Goal: Transaction & Acquisition: Purchase product/service

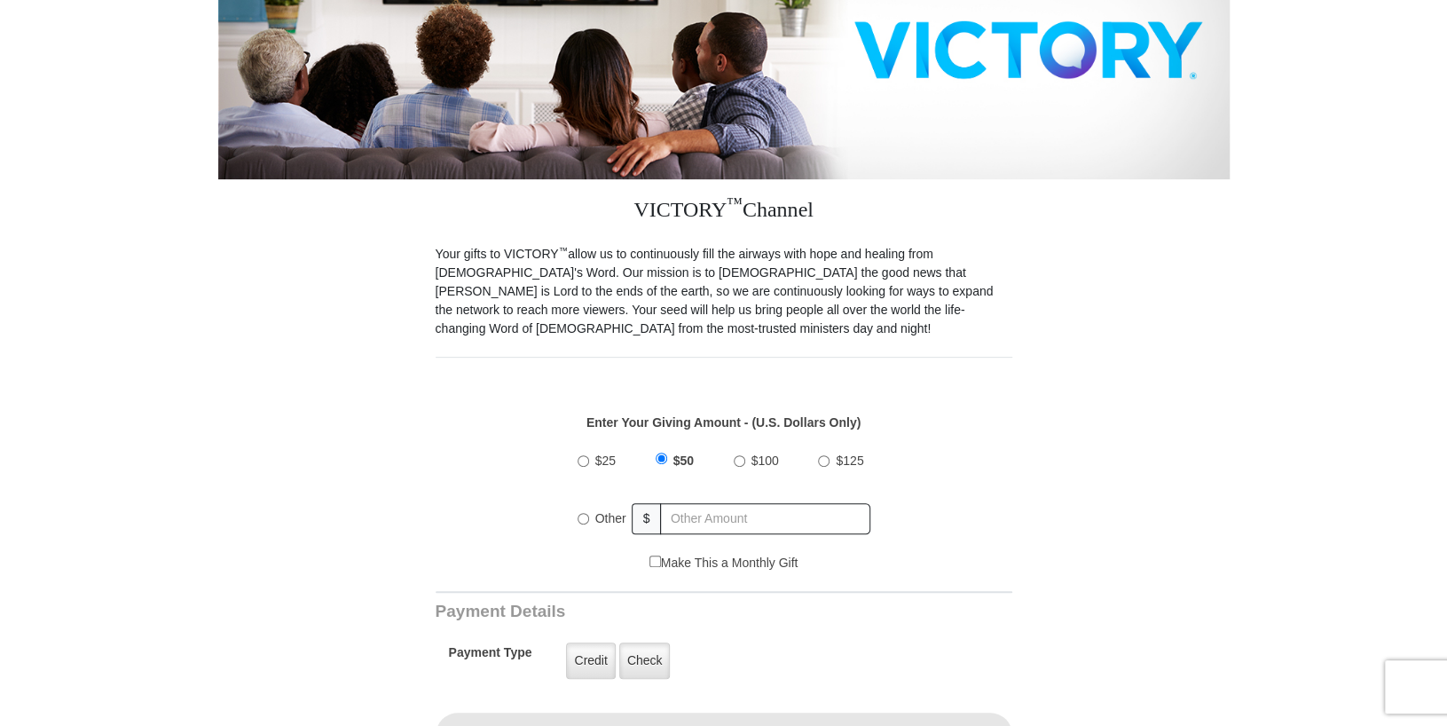
scroll to position [473, 0]
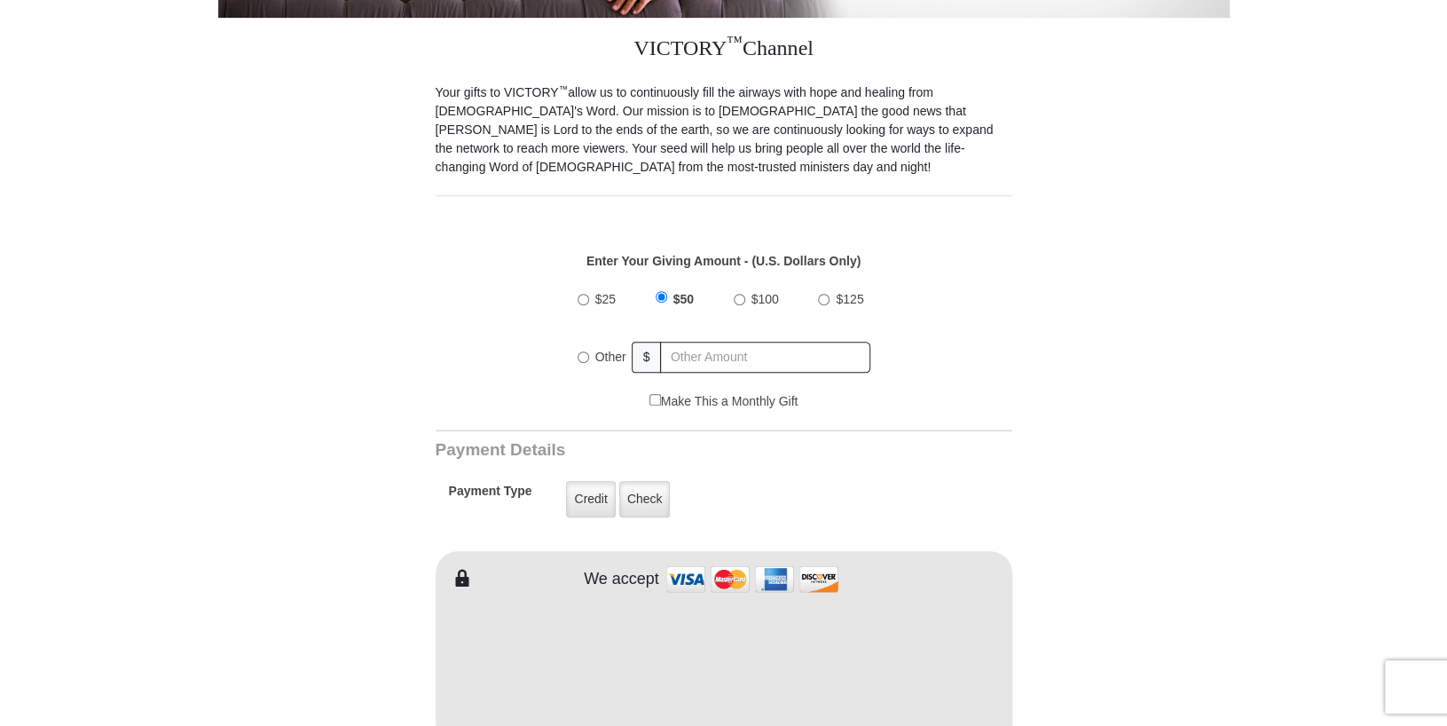
click at [585, 353] on input "Other" at bounding box center [583, 357] width 12 height 12
radio input "true"
click at [683, 354] on input "text" at bounding box center [767, 357] width 208 height 31
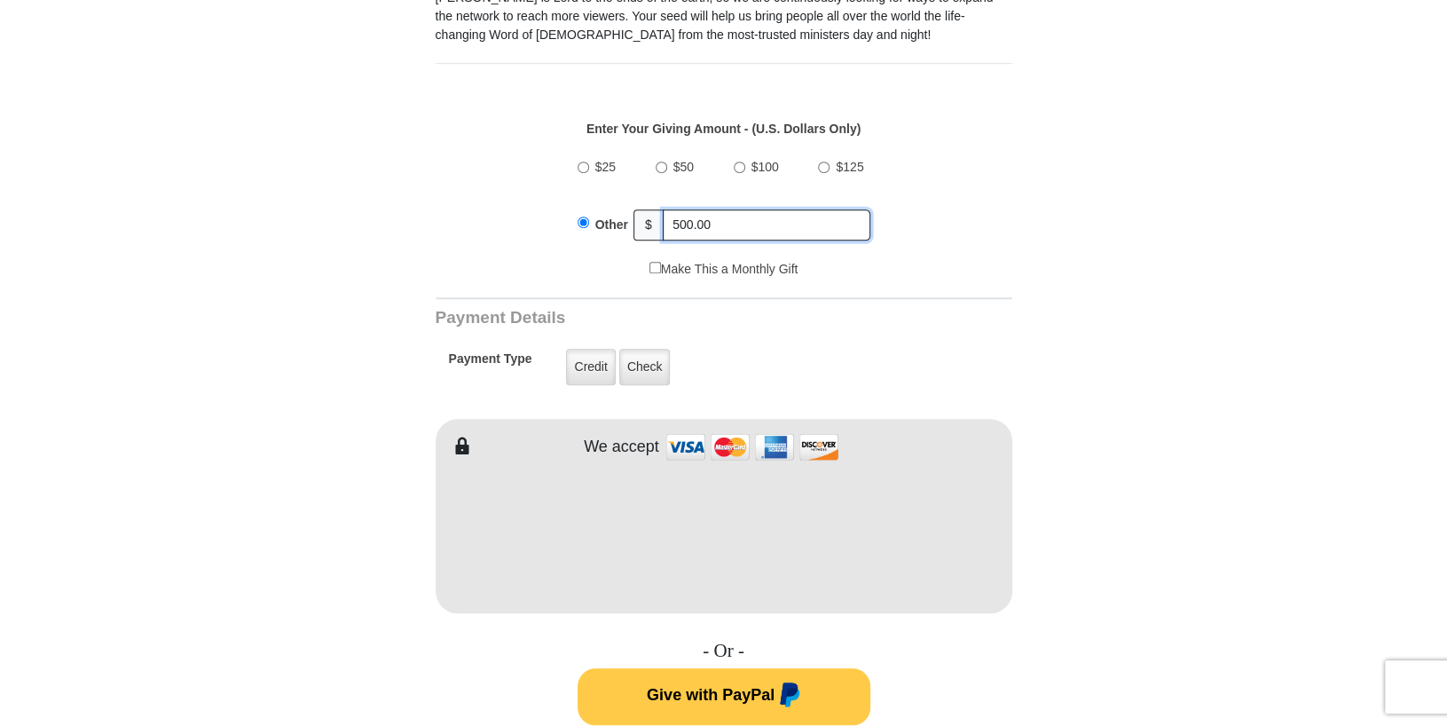
scroll to position [605, 0]
type input "500.00"
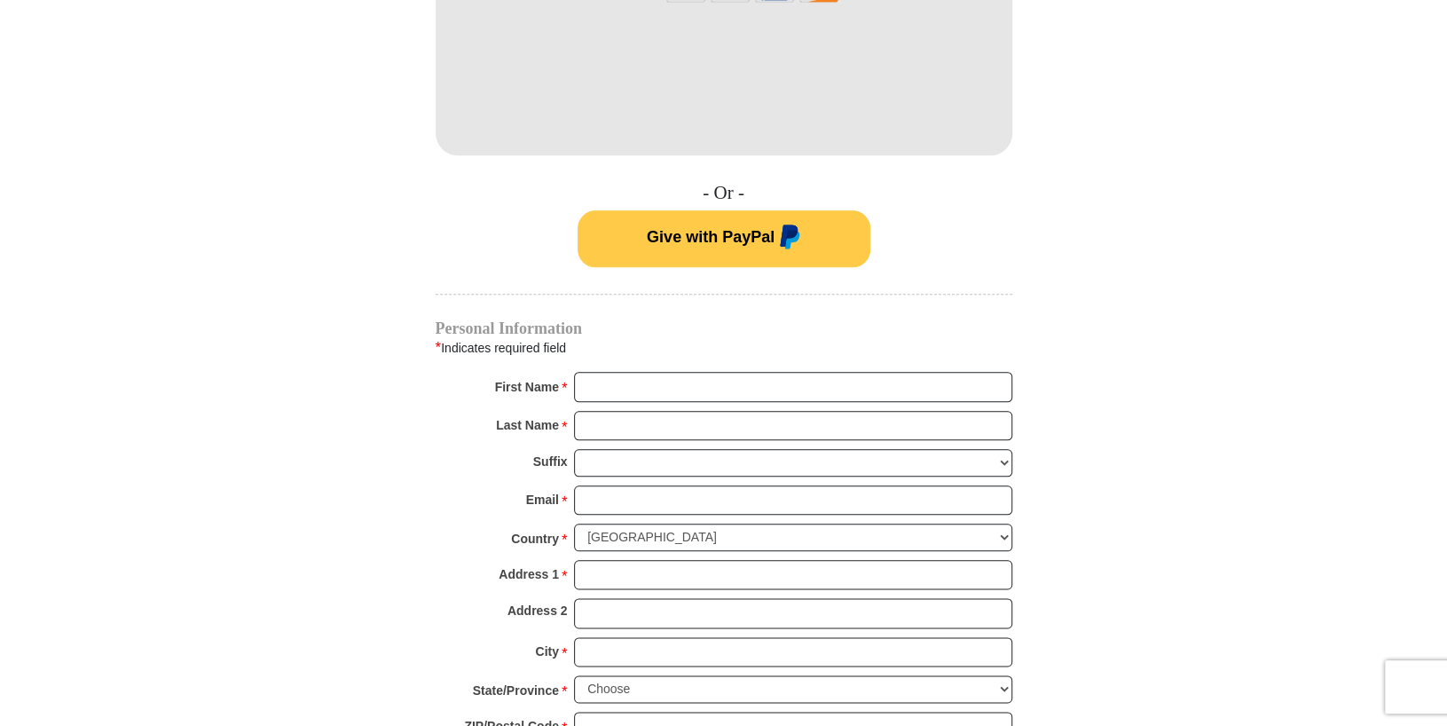
scroll to position [1065, 0]
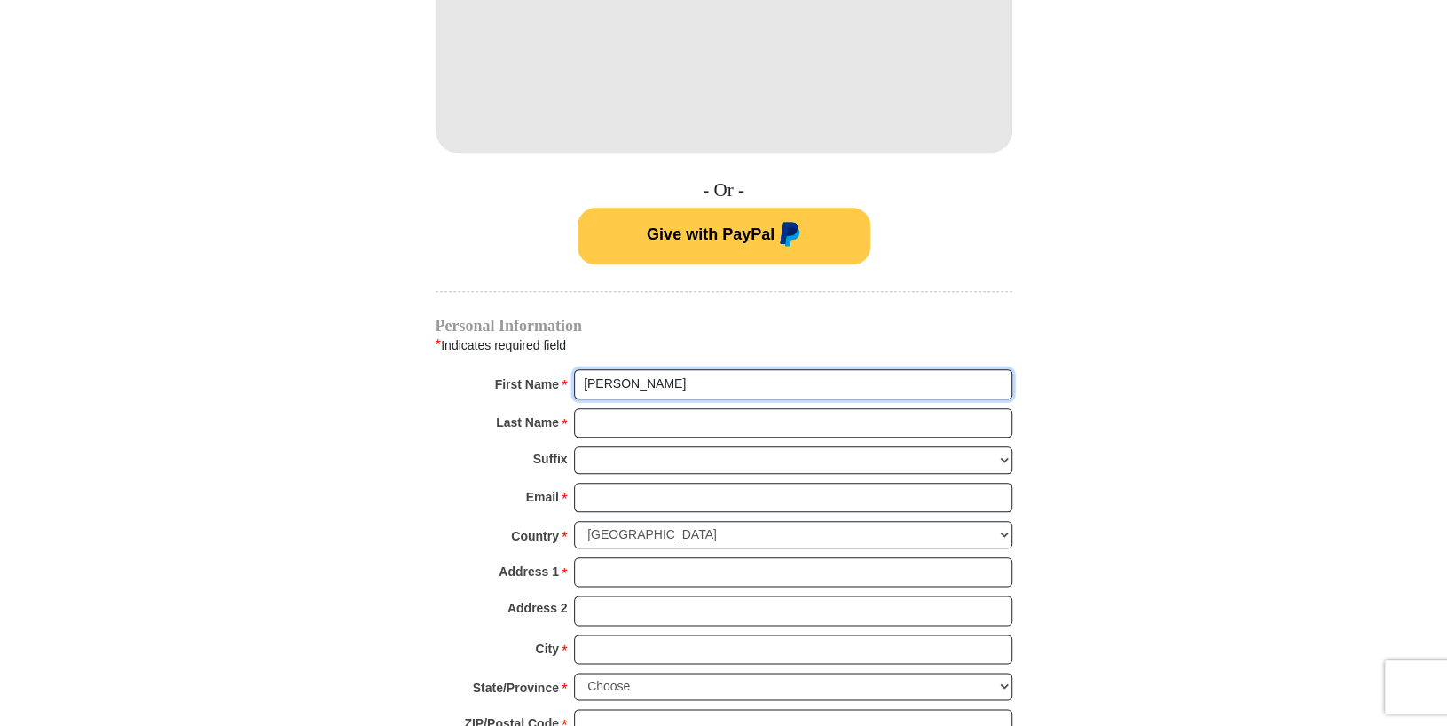
type input "[PERSON_NAME]"
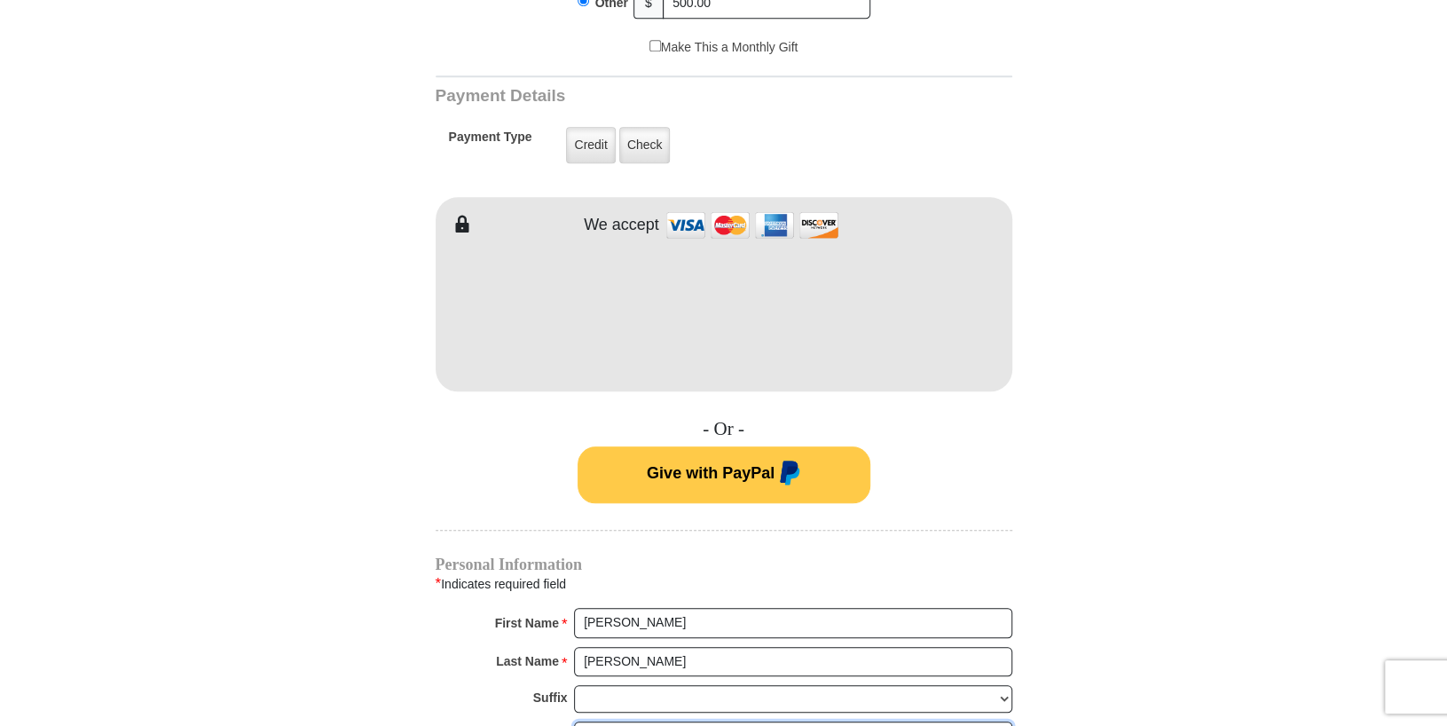
scroll to position [800, 0]
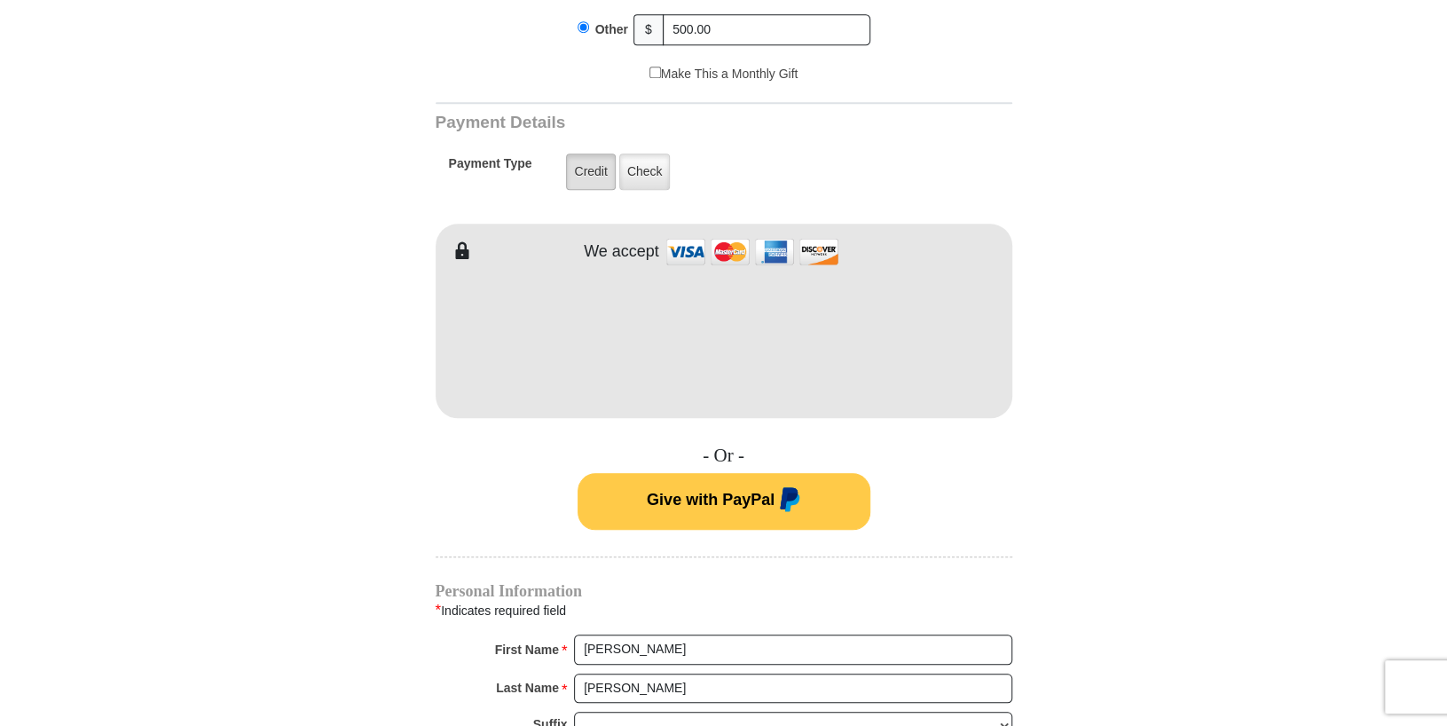
click at [593, 169] on label "Credit" at bounding box center [590, 171] width 49 height 36
click at [0, 0] on input "Credit" at bounding box center [0, 0] width 0 height 0
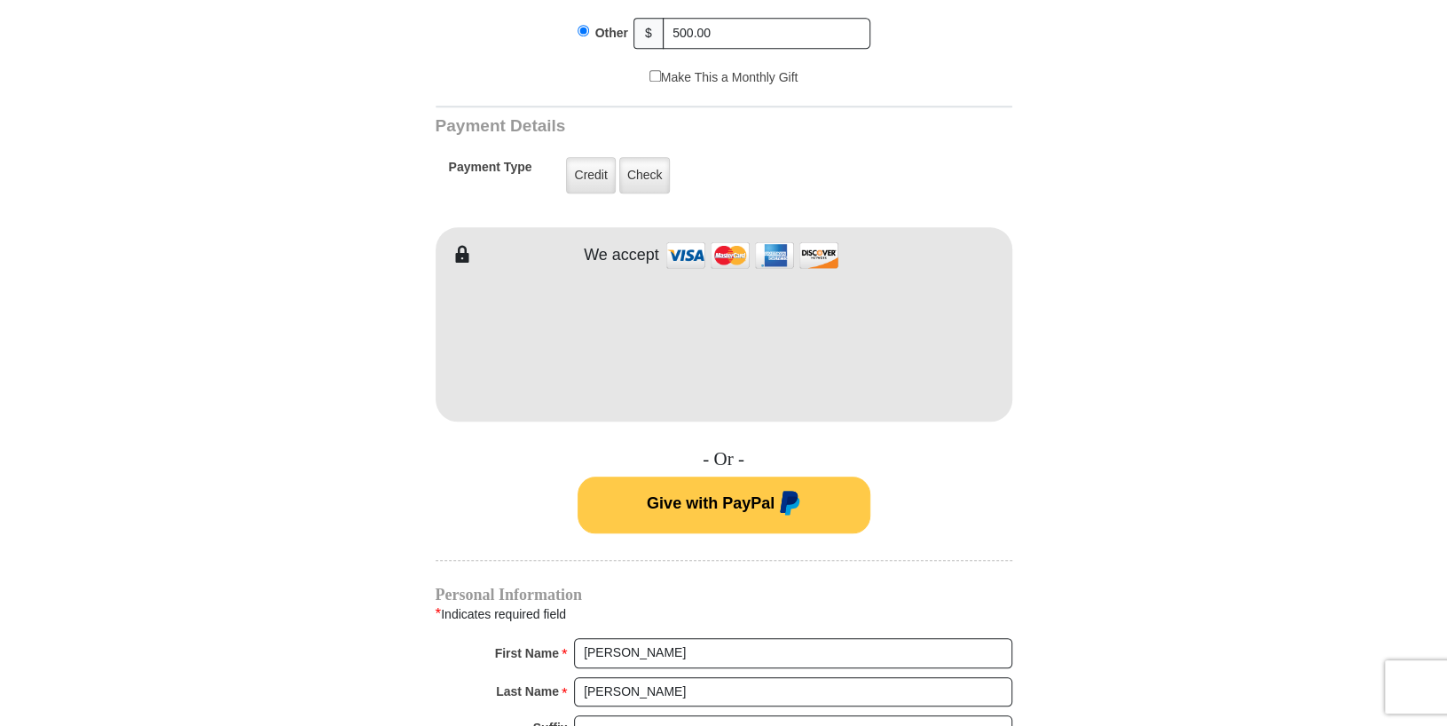
scroll to position [795, 0]
click at [592, 173] on label "Credit" at bounding box center [590, 177] width 49 height 36
click at [0, 0] on input "Credit" at bounding box center [0, 0] width 0 height 0
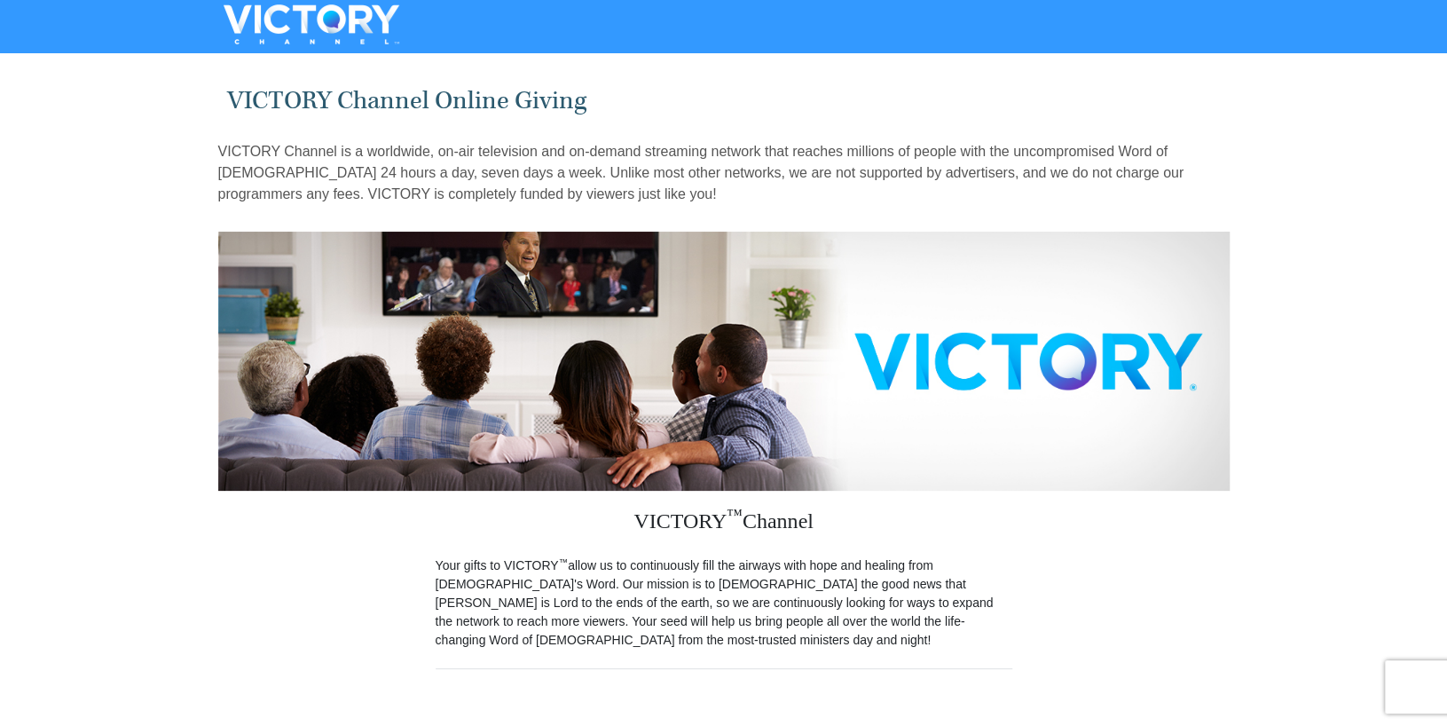
scroll to position [0, 0]
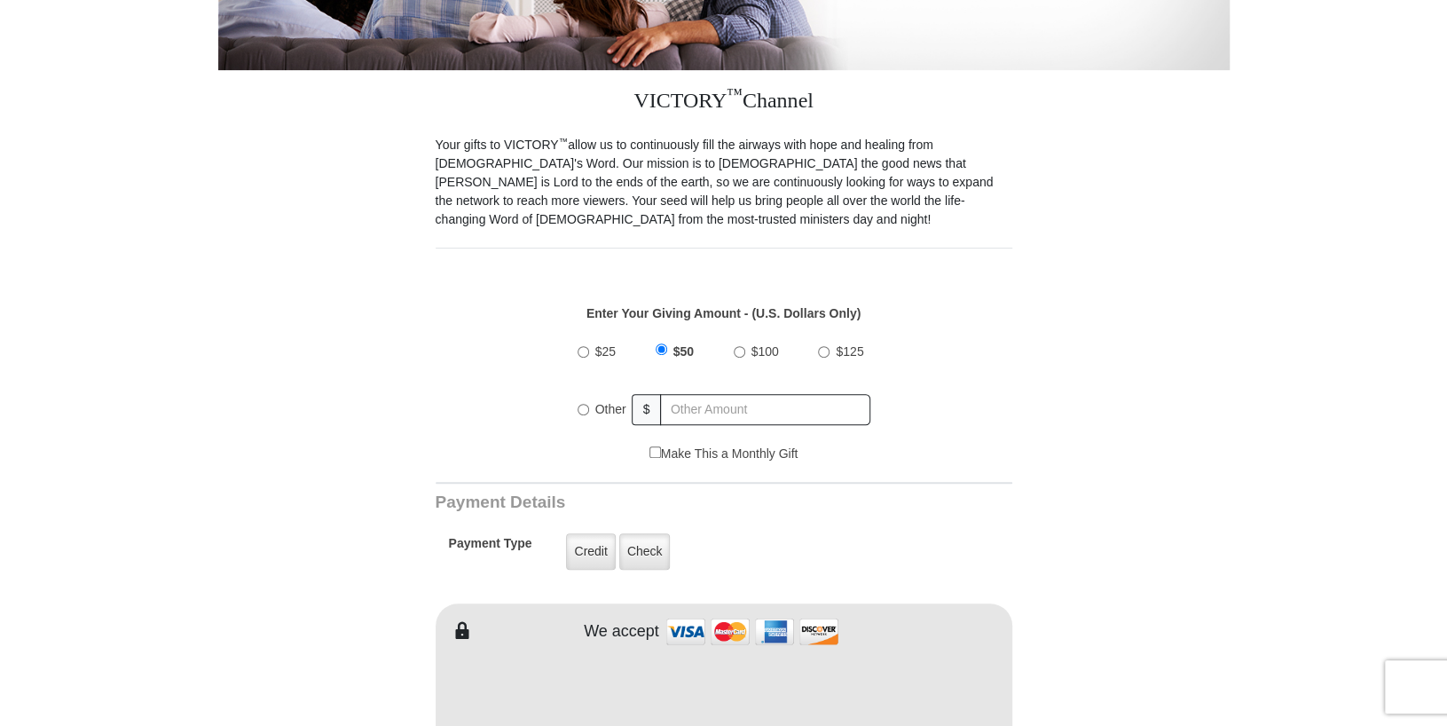
scroll to position [421, 0]
radio input "true"
click at [673, 412] on input "text" at bounding box center [767, 408] width 208 height 31
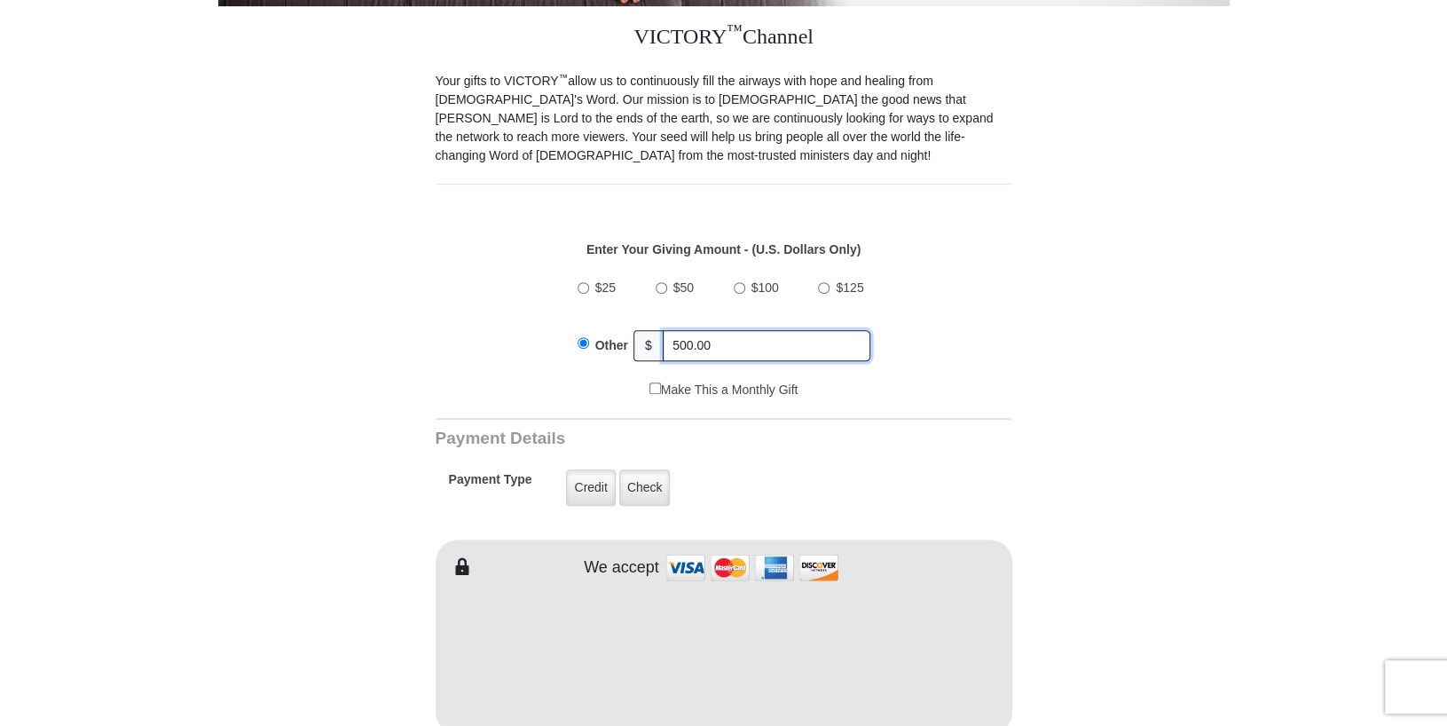
scroll to position [500, 0]
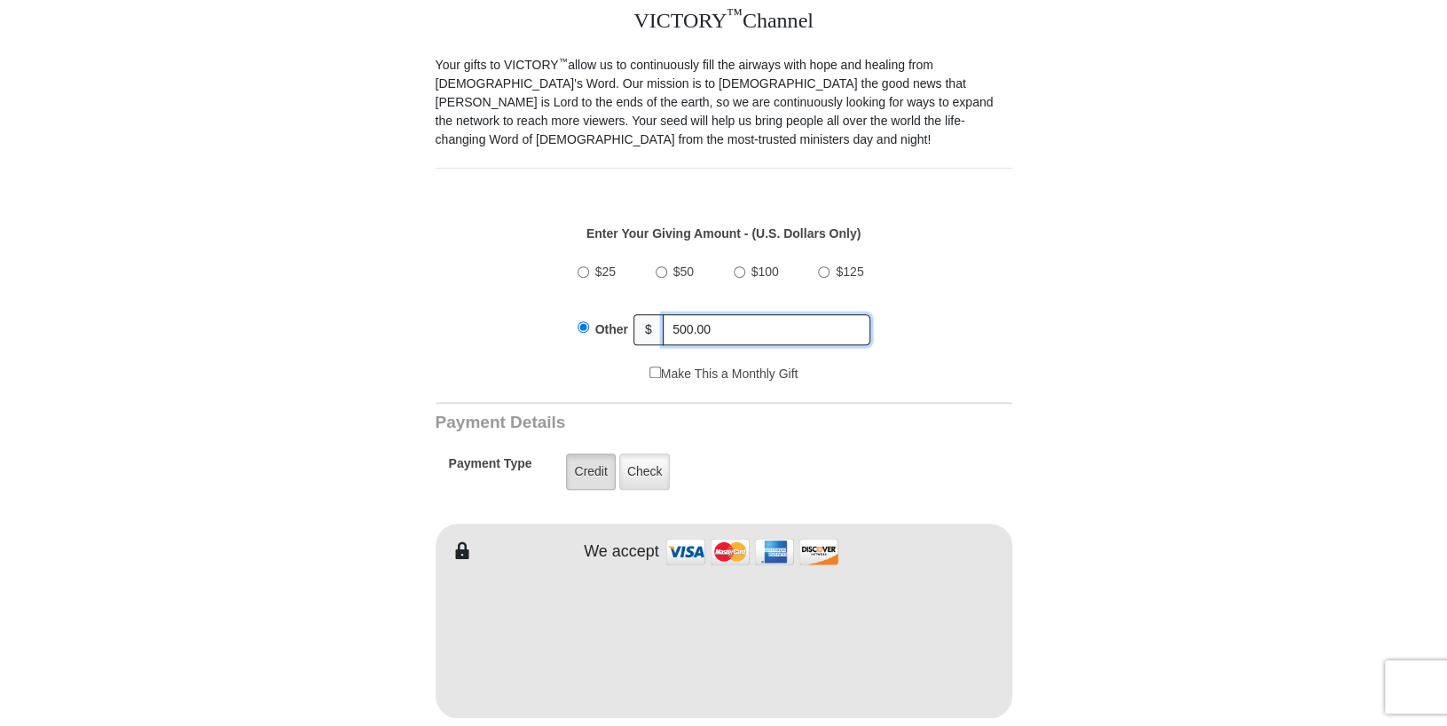
type input "500.00"
click at [600, 467] on label "Credit" at bounding box center [590, 471] width 49 height 36
click at [0, 0] on input "Credit" at bounding box center [0, 0] width 0 height 0
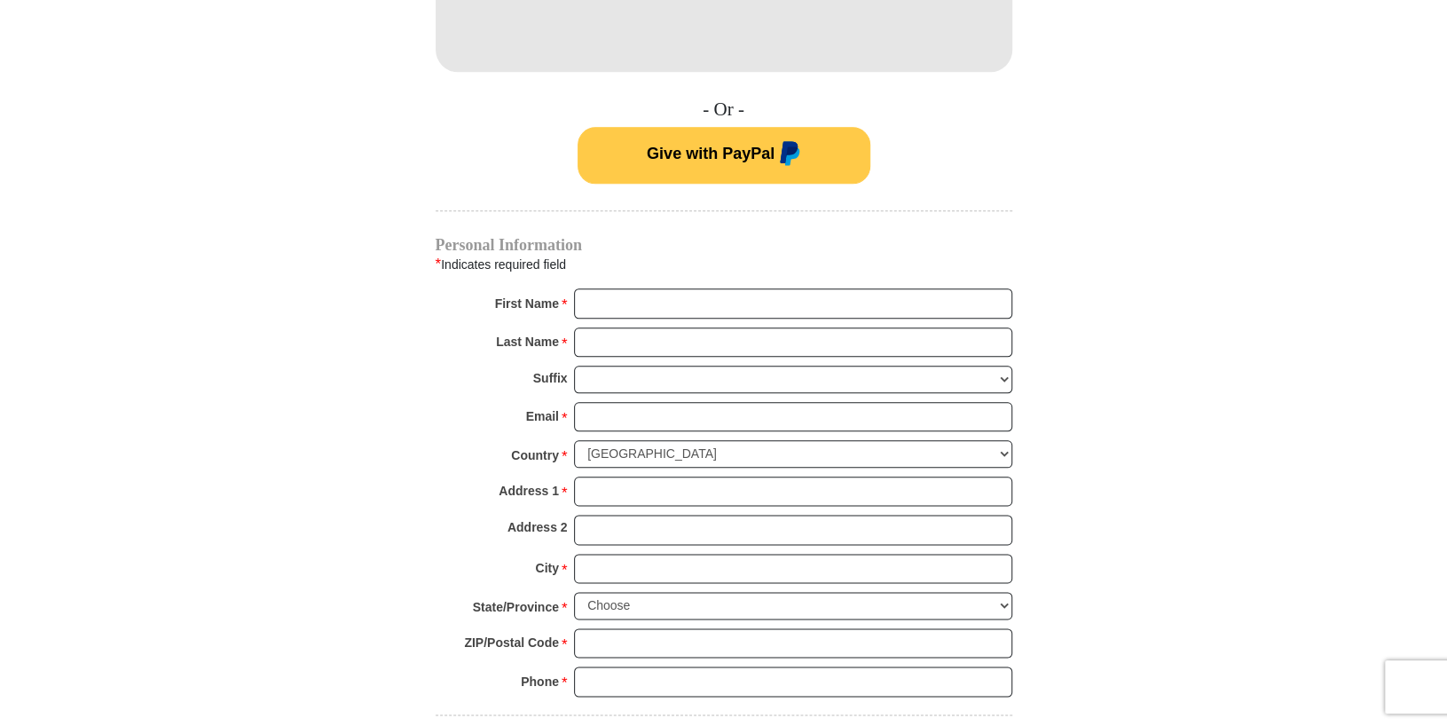
scroll to position [1148, 0]
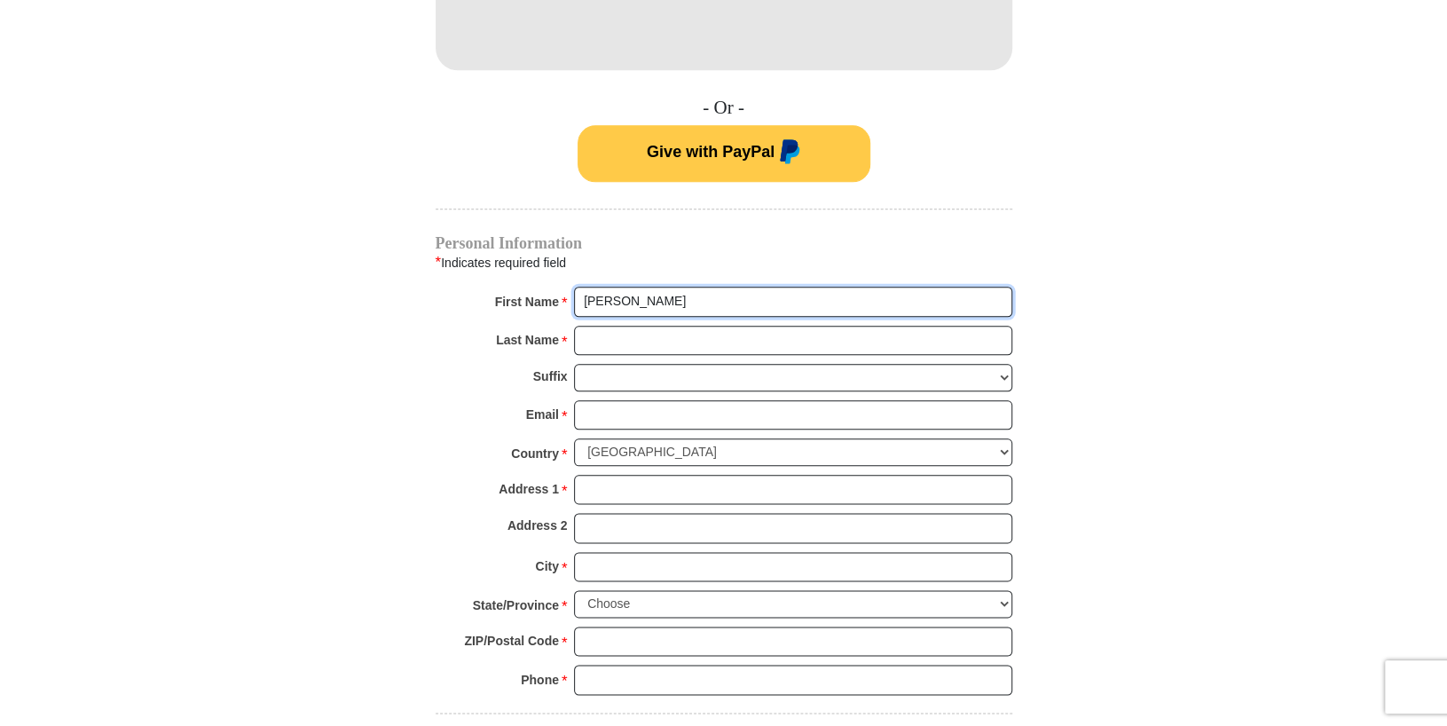
type input "[PERSON_NAME]"
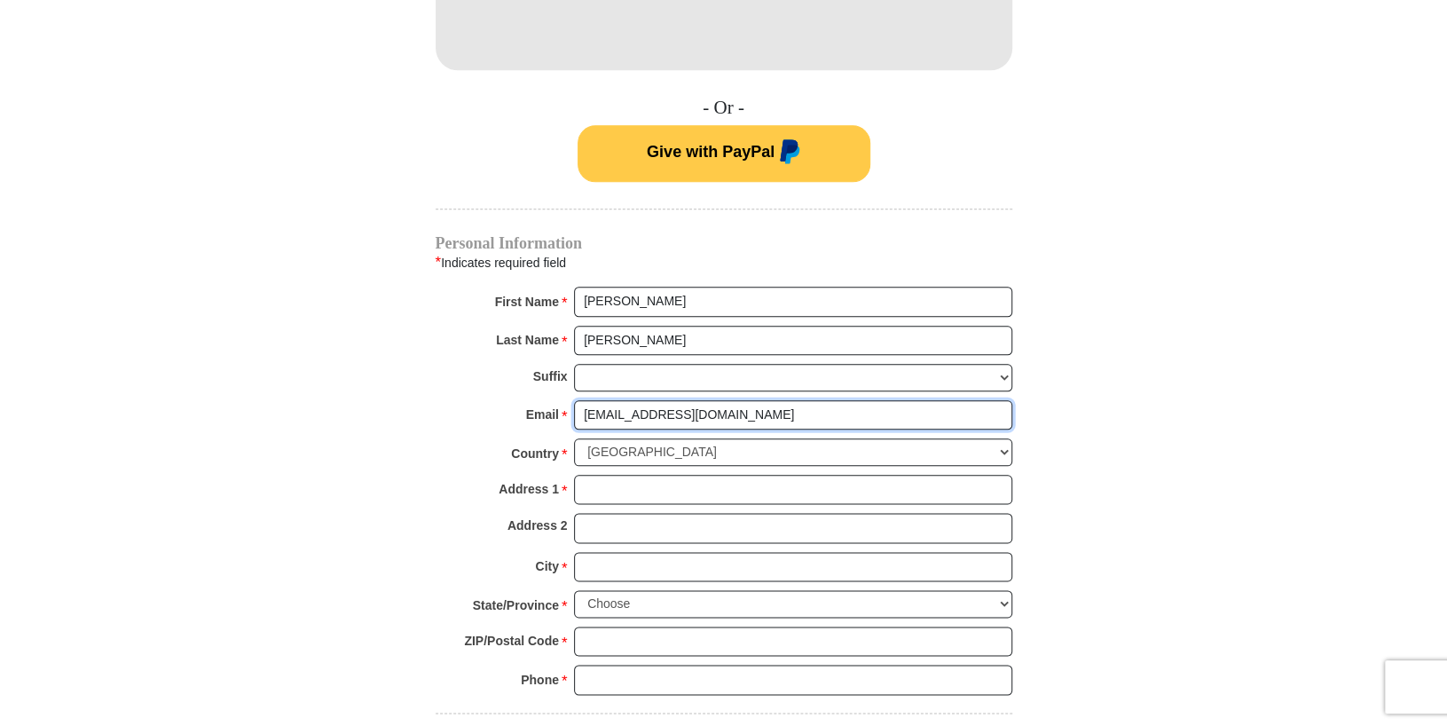
type input "[EMAIL_ADDRESS][DOMAIN_NAME]"
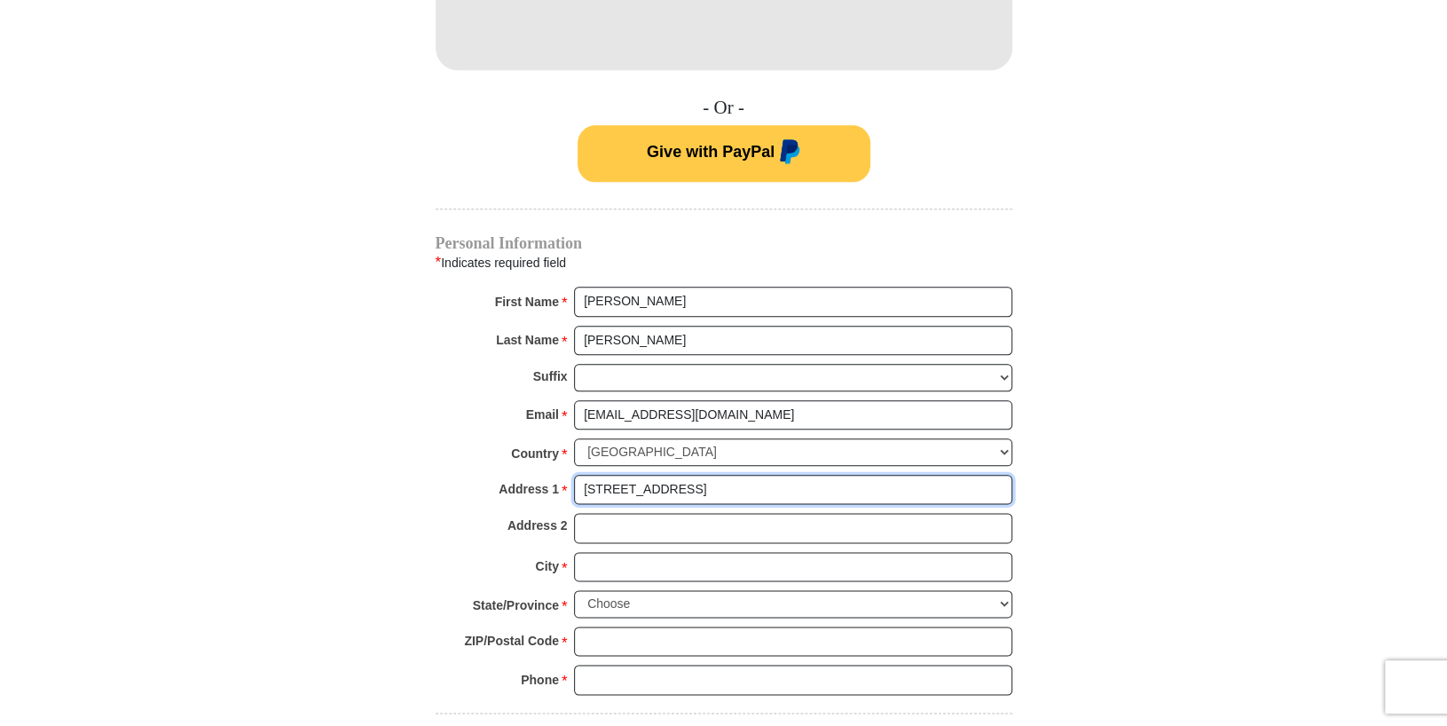
type input "[STREET_ADDRESS]"
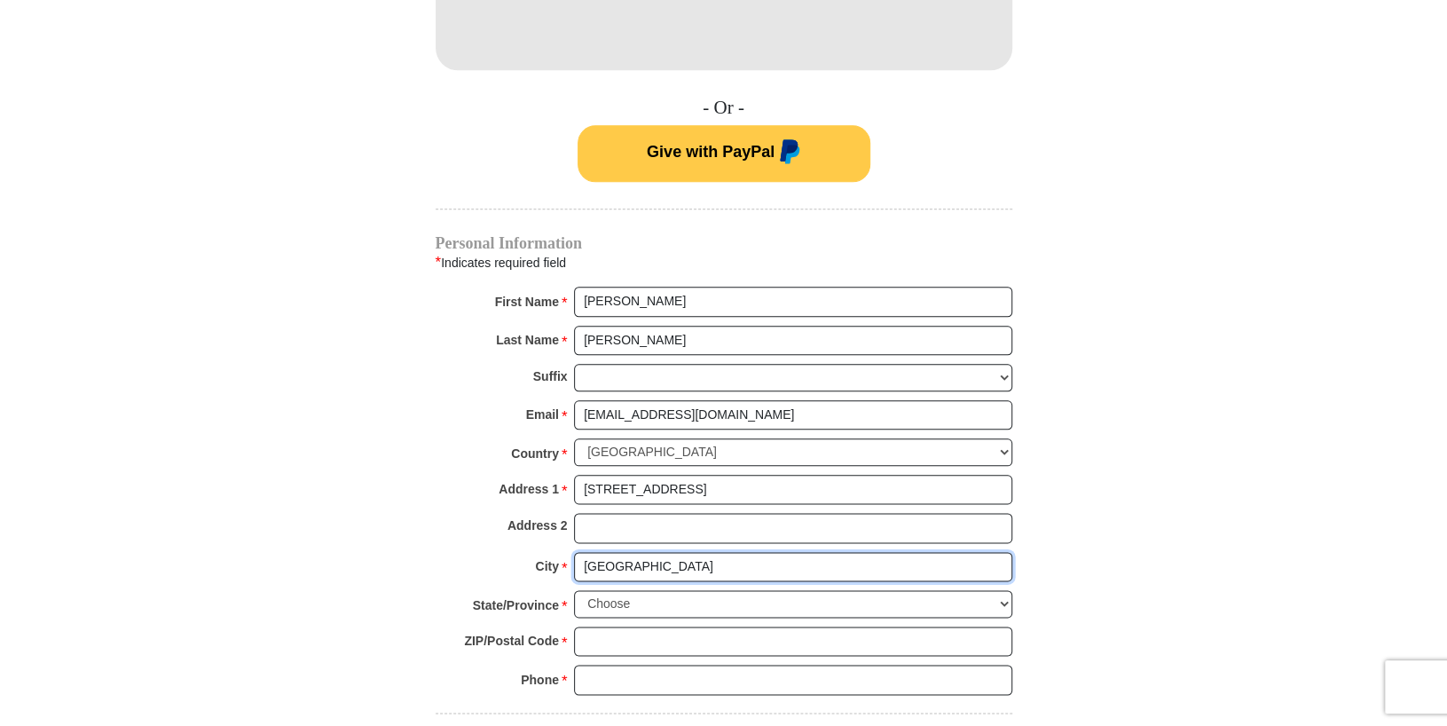
type input "[GEOGRAPHIC_DATA]"
select select "LA"
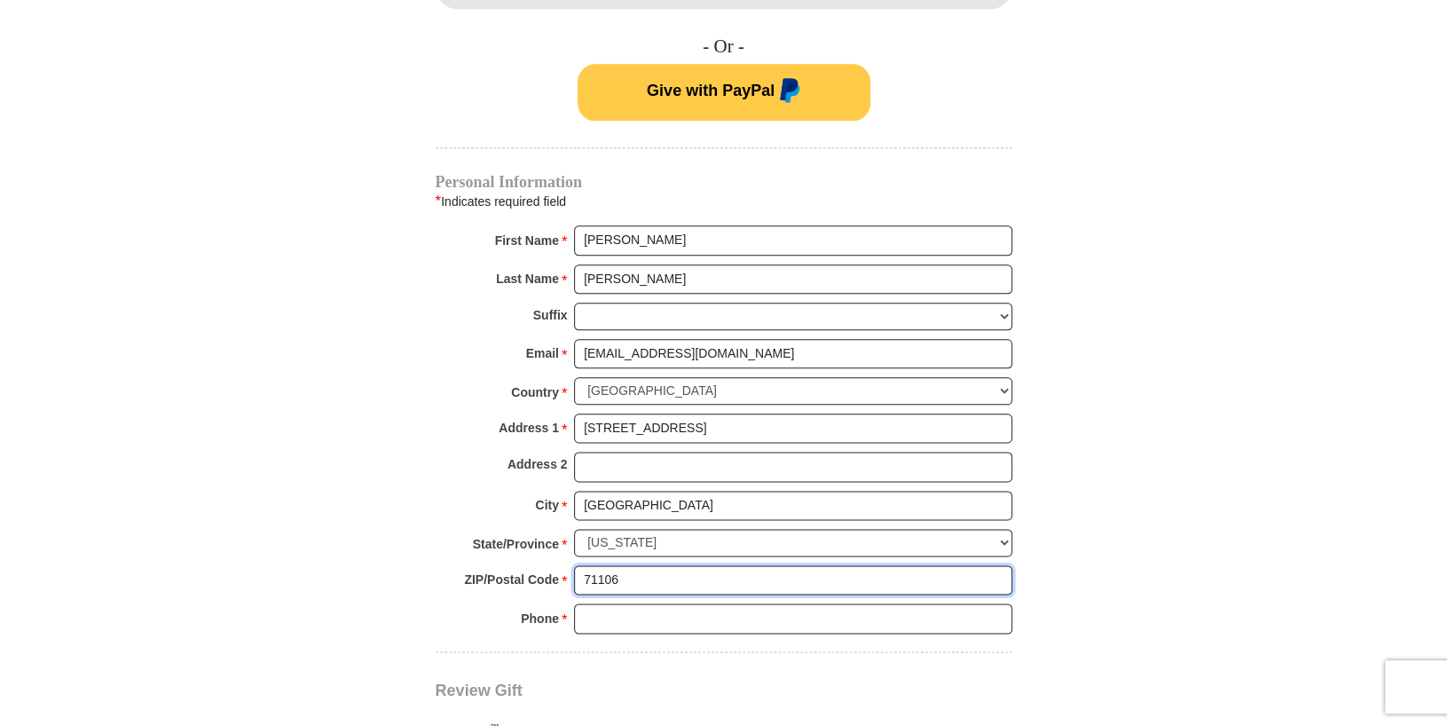
scroll to position [1283, 0]
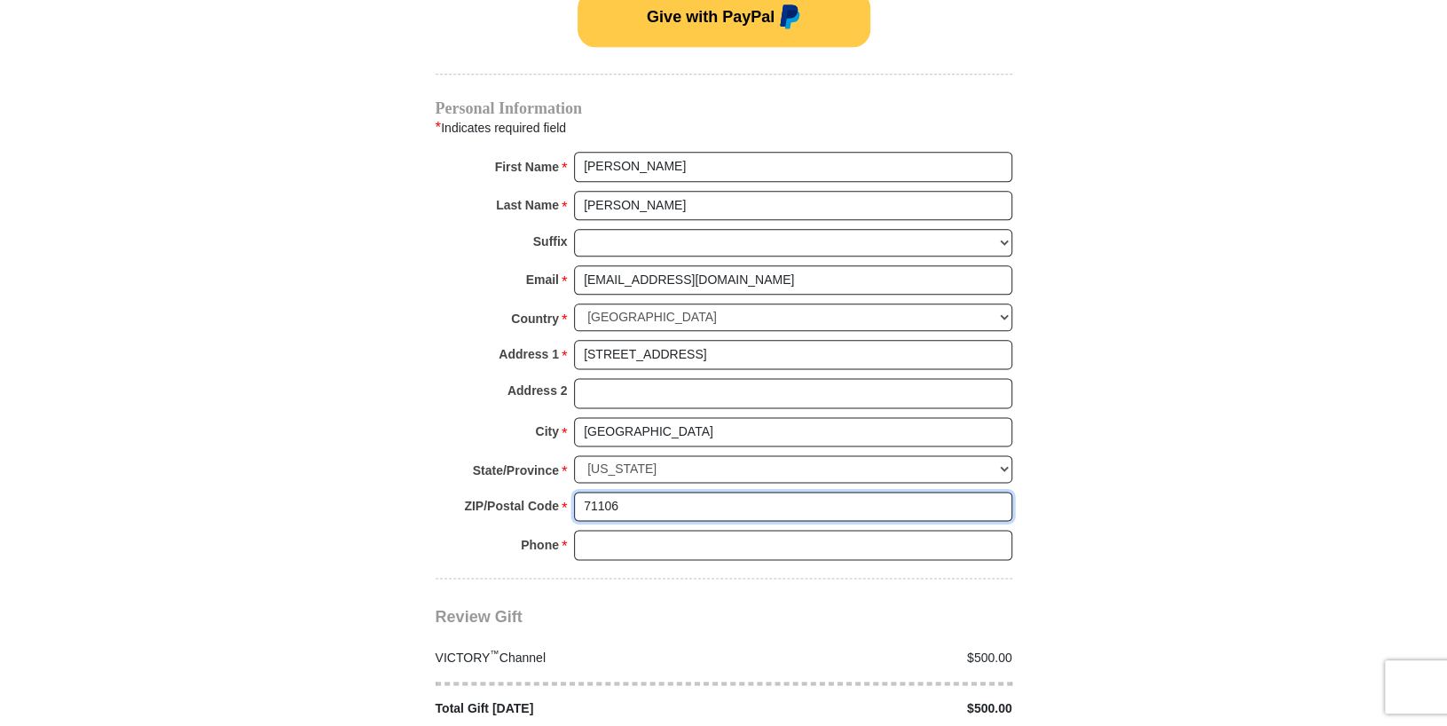
type input "71106"
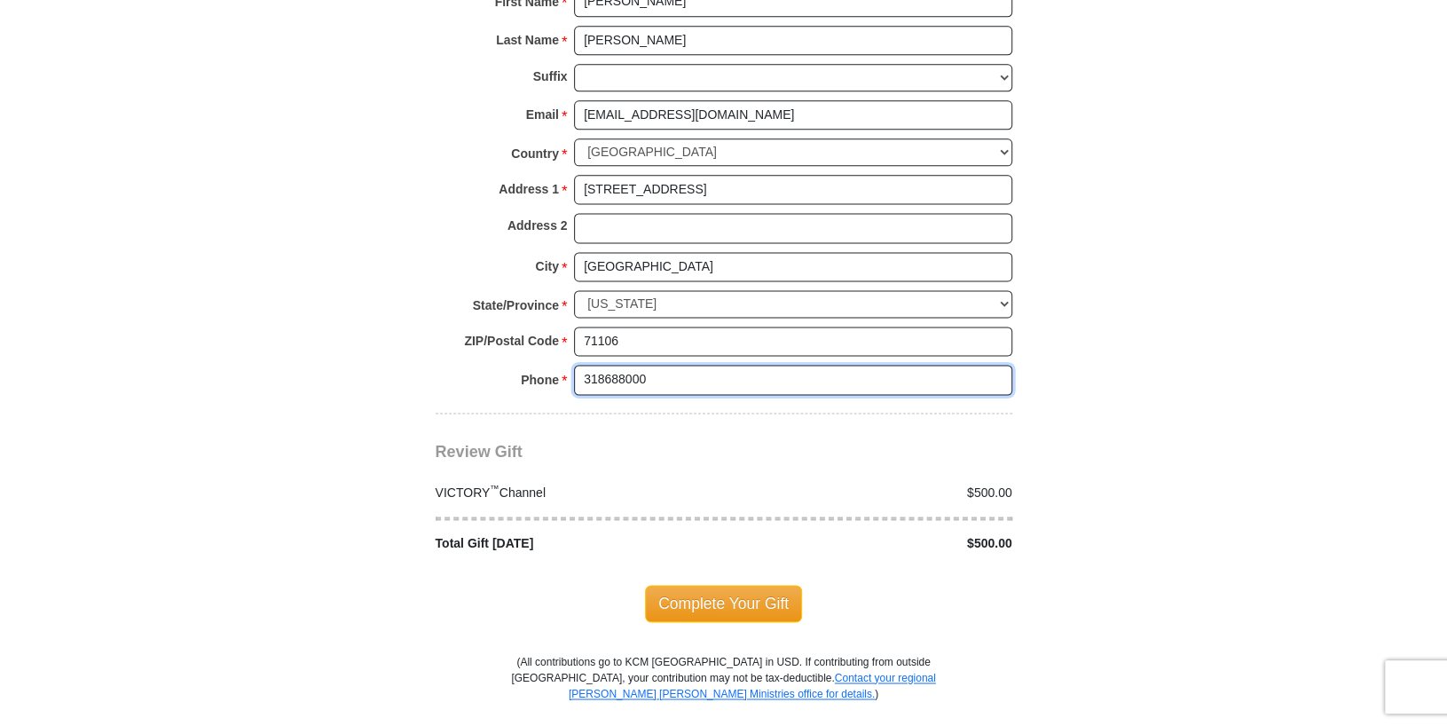
scroll to position [1448, 0]
type input "318688000"
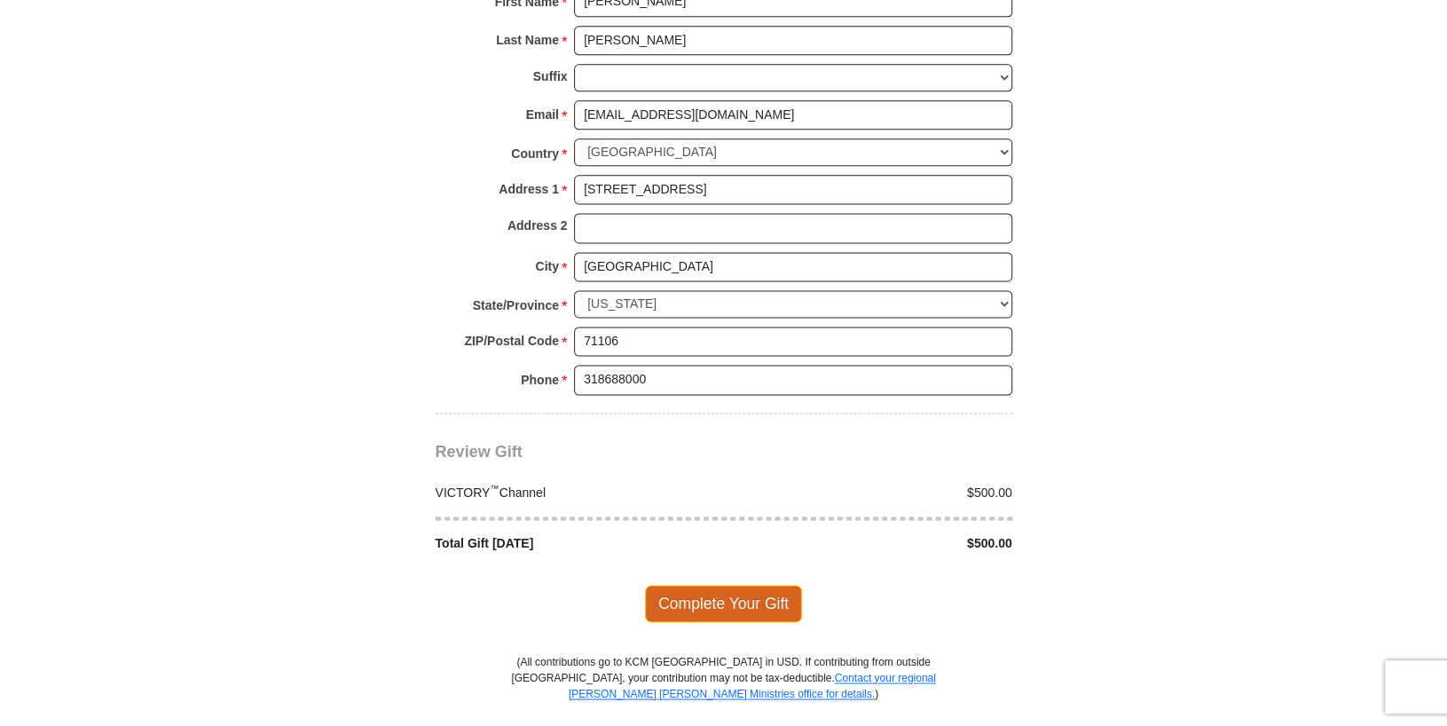
click at [720, 585] on span "Complete Your Gift" at bounding box center [723, 603] width 157 height 37
